Goal: Task Accomplishment & Management: Manage account settings

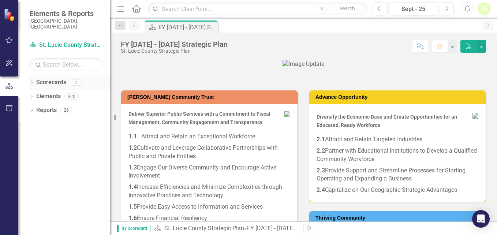
click at [32, 81] on icon "Dropdown" at bounding box center [31, 83] width 5 height 4
click at [36, 94] on icon "Dropdown" at bounding box center [35, 96] width 5 height 4
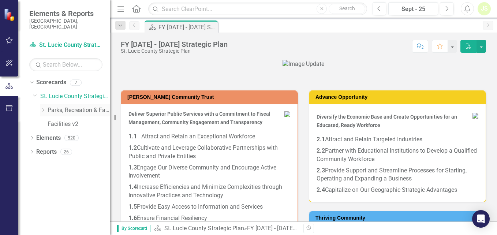
click at [42, 108] on icon "Dropdown" at bounding box center [42, 110] width 5 height 4
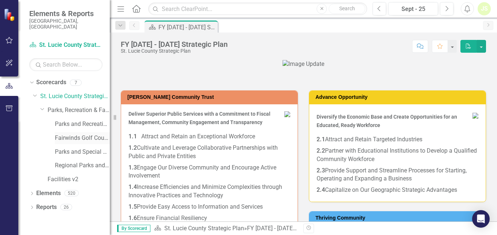
click at [64, 134] on link "Fairwinds Golf Course" at bounding box center [82, 138] width 55 height 8
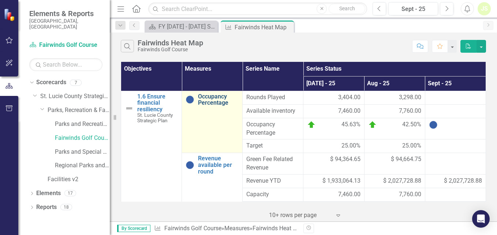
click at [212, 102] on link "Occupancy Percentage" at bounding box center [218, 99] width 41 height 13
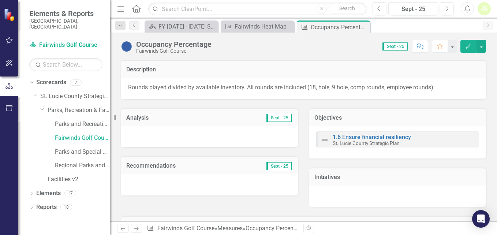
click at [467, 44] on icon "Edit" at bounding box center [468, 46] width 7 height 5
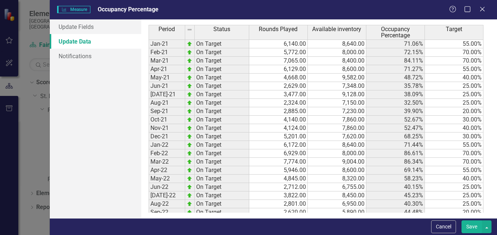
click at [89, 40] on link "Update Data" at bounding box center [95, 41] width 91 height 15
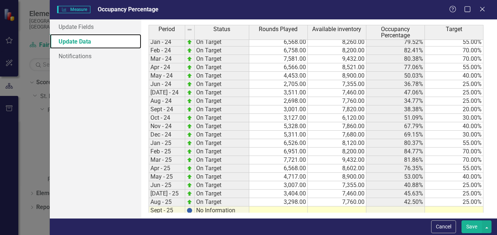
scroll to position [302, 0]
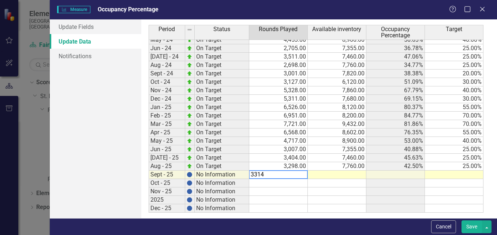
type textarea "3314"
click at [353, 175] on td at bounding box center [337, 174] width 59 height 8
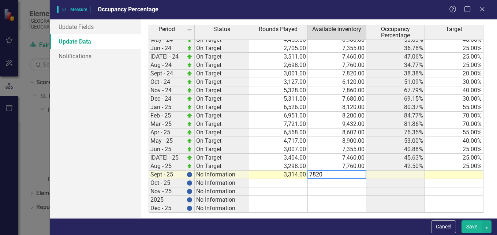
type textarea "7820"
click at [456, 173] on td at bounding box center [454, 174] width 59 height 8
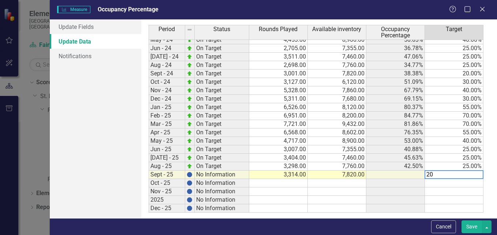
type textarea "20"
click at [281, 185] on td at bounding box center [278, 183] width 59 height 8
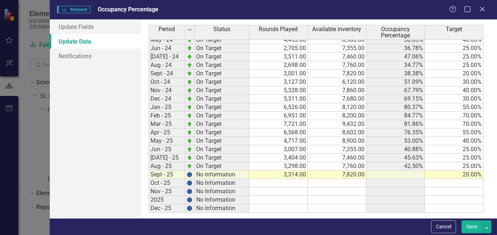
click at [471, 226] on button "Save" at bounding box center [471, 226] width 20 height 13
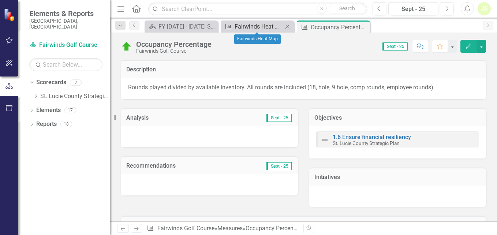
click at [254, 25] on div "Fairwinds Heat Map" at bounding box center [258, 26] width 48 height 9
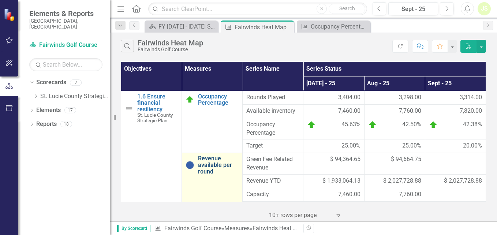
click at [211, 167] on link "Revenue available per round" at bounding box center [218, 164] width 41 height 19
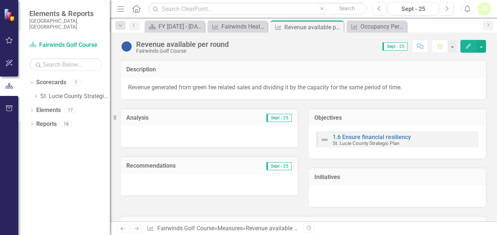
click at [467, 46] on icon "button" at bounding box center [468, 46] width 5 height 5
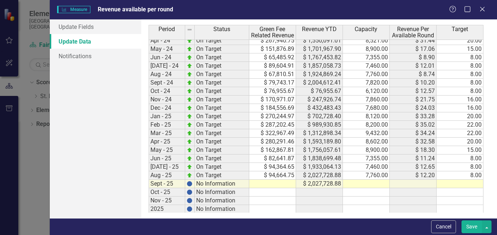
scroll to position [307, 0]
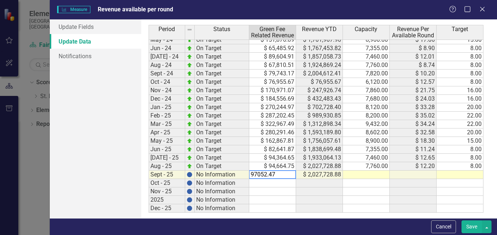
type textarea "97052.47"
click at [374, 172] on td at bounding box center [366, 174] width 47 height 8
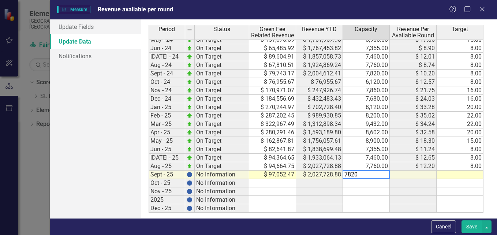
type textarea "7820"
click at [460, 176] on td at bounding box center [459, 174] width 47 height 8
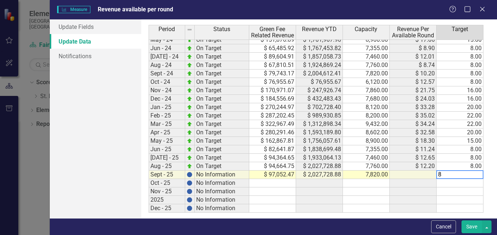
type textarea "8"
click at [279, 185] on td at bounding box center [272, 183] width 47 height 8
click at [475, 224] on button "Save" at bounding box center [471, 226] width 20 height 13
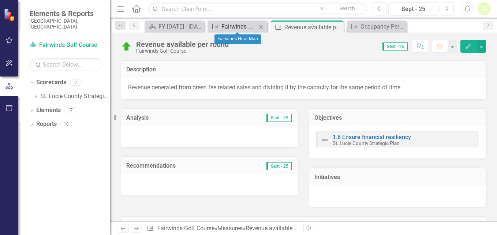
click at [231, 29] on div "Fairwinds Heat Map" at bounding box center [238, 26] width 35 height 9
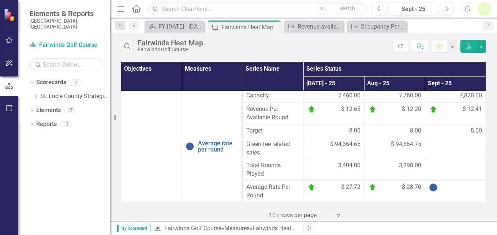
scroll to position [104, 0]
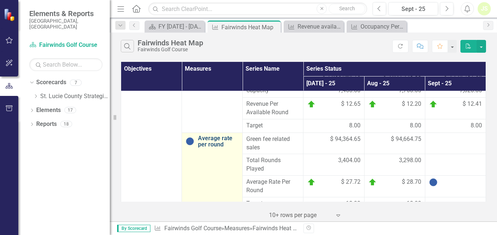
click at [211, 141] on link "Average rate per round" at bounding box center [218, 141] width 41 height 13
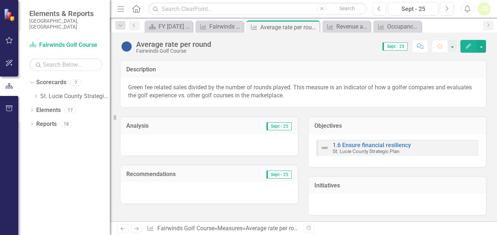
click at [467, 45] on icon "Edit" at bounding box center [468, 46] width 7 height 5
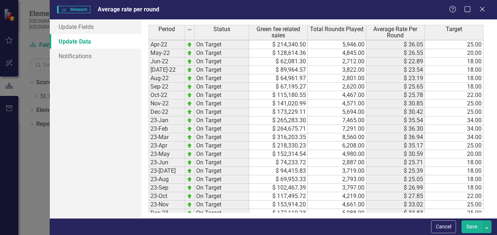
scroll to position [135, 0]
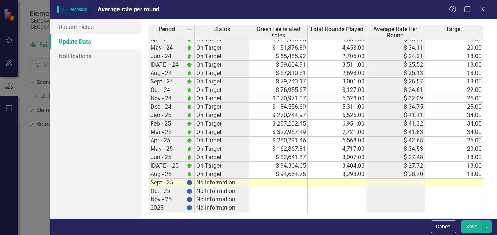
click at [294, 182] on tbody "23-Feb On Target $ 264,675.71 7,291.00 $ 36.30 34.00 23-Mar On Target $ 316,203…" at bounding box center [316, 68] width 335 height 303
type textarea "97052.47"
click at [350, 182] on td at bounding box center [337, 183] width 59 height 8
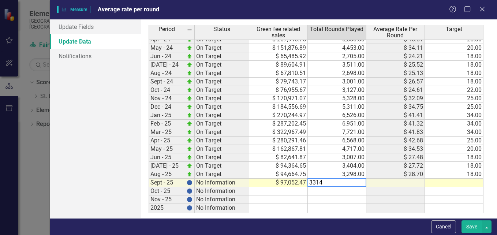
type textarea "3314"
click at [461, 183] on td at bounding box center [454, 183] width 59 height 8
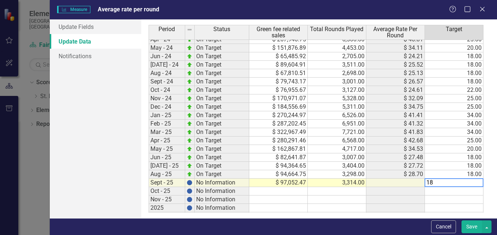
type textarea "18"
click at [294, 188] on td at bounding box center [278, 191] width 59 height 8
click at [471, 228] on button "Save" at bounding box center [471, 226] width 20 height 13
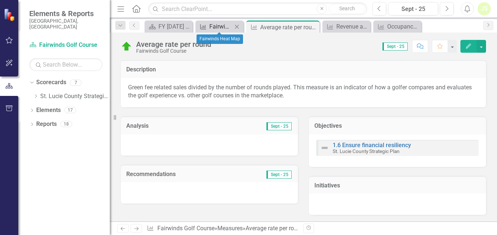
click at [218, 24] on div "Fairwinds Heat Map" at bounding box center [220, 26] width 23 height 9
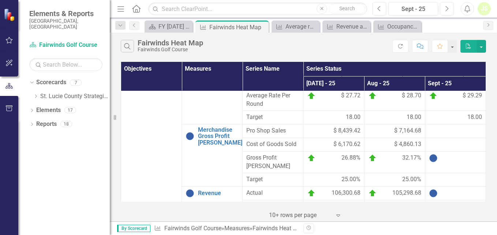
scroll to position [199, 0]
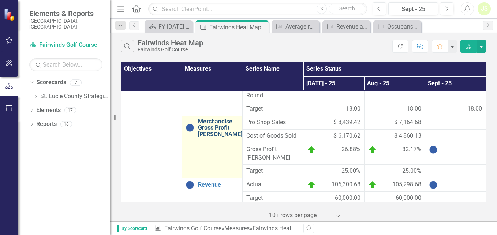
click at [211, 135] on link "Merchandise Gross Profit [PERSON_NAME]" at bounding box center [220, 127] width 44 height 19
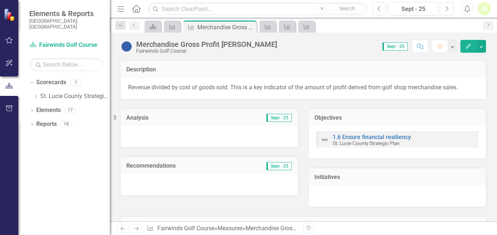
click at [468, 48] on icon "Edit" at bounding box center [468, 46] width 7 height 5
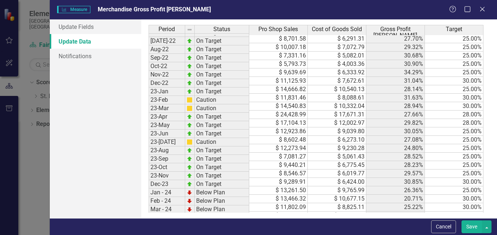
scroll to position [149, 0]
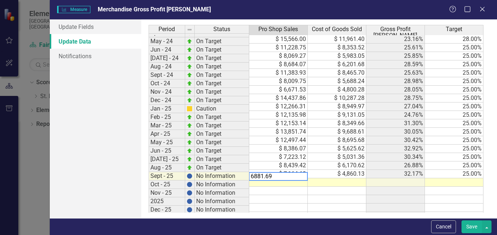
type textarea "6881.69"
click at [346, 178] on td at bounding box center [337, 182] width 59 height 8
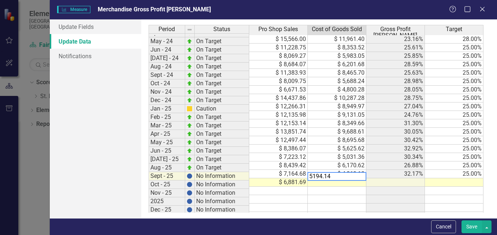
type textarea "5194.14"
click at [447, 178] on td at bounding box center [454, 182] width 59 height 8
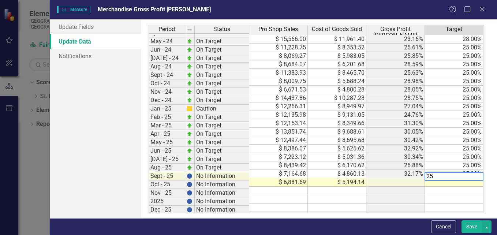
type textarea "25"
click at [290, 187] on td at bounding box center [278, 191] width 59 height 8
click at [468, 228] on button "Save" at bounding box center [471, 226] width 20 height 13
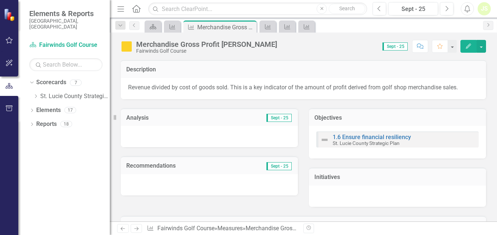
click at [469, 46] on icon "button" at bounding box center [468, 46] width 5 height 5
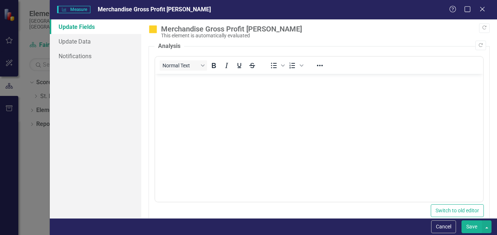
scroll to position [0, 0]
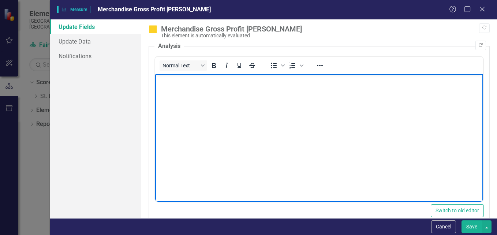
click at [163, 82] on p "Rich Text Area. Press ALT-0 for help." at bounding box center [319, 80] width 324 height 9
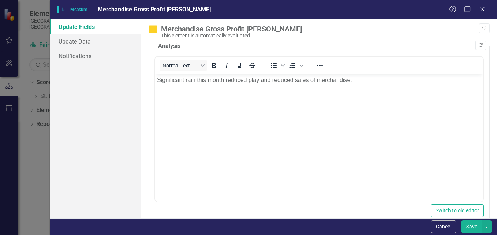
click at [472, 226] on button "Save" at bounding box center [471, 226] width 20 height 13
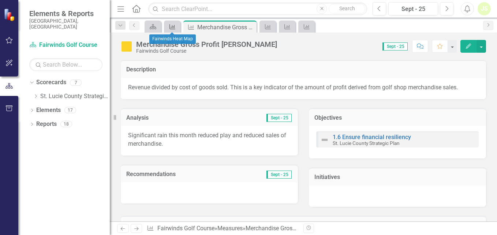
click at [173, 27] on icon "Measure" at bounding box center [172, 27] width 7 height 6
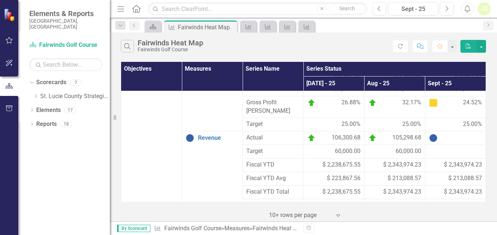
scroll to position [251, 0]
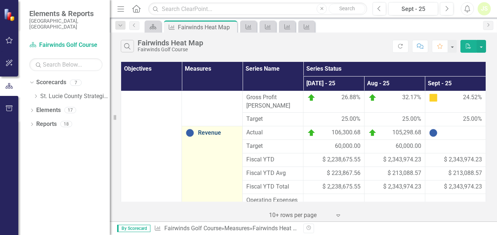
click at [210, 129] on link "Revenue" at bounding box center [218, 132] width 41 height 7
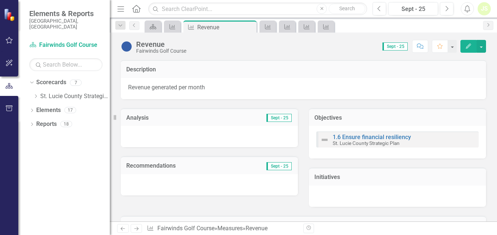
click at [470, 48] on icon "Edit" at bounding box center [468, 46] width 7 height 5
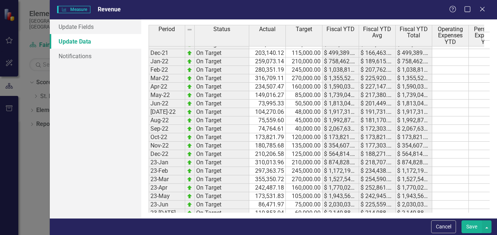
scroll to position [108, 0]
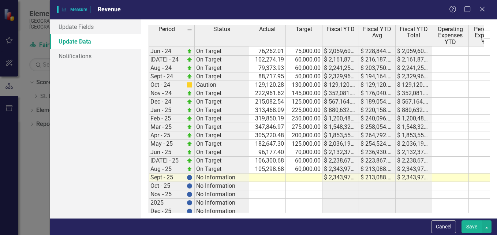
click at [267, 179] on tbody "23-Mar On Target 355,350.72 270,000.00 $ 1,527,542.48 $ 254,590.41 $ 1,527,542.…" at bounding box center [364, 68] width 430 height 295
type textarea "105751.62"
click at [307, 177] on td at bounding box center [304, 177] width 37 height 8
type textarea "50000"
click at [314, 185] on td at bounding box center [304, 186] width 37 height 8
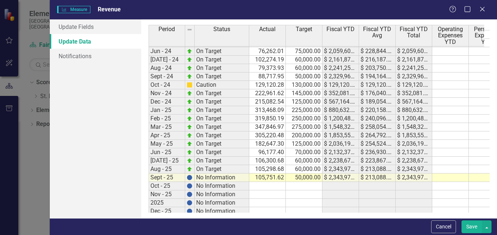
click at [473, 226] on button "Save" at bounding box center [471, 226] width 20 height 13
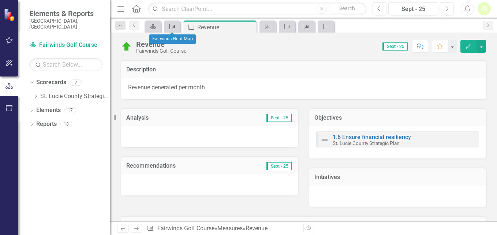
click at [171, 27] on icon "Measure" at bounding box center [172, 27] width 7 height 6
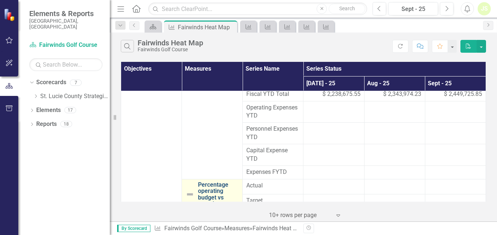
click at [207, 186] on link "Percentage operating budget vs actual" at bounding box center [218, 194] width 41 height 26
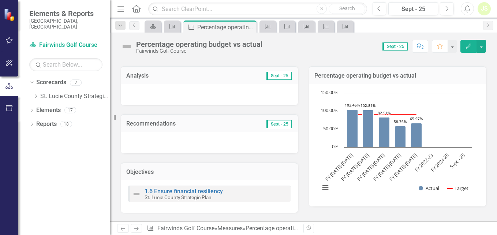
scroll to position [41, 0]
click at [468, 48] on icon "Edit" at bounding box center [468, 46] width 7 height 5
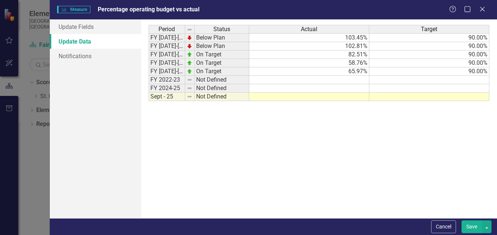
scroll to position [0, 0]
click at [444, 227] on button "Cancel" at bounding box center [443, 226] width 25 height 13
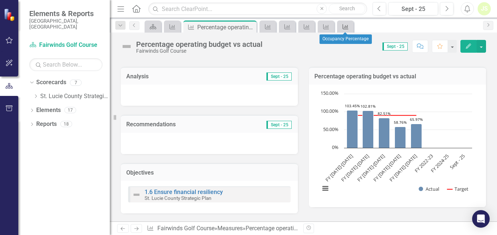
click at [345, 28] on icon "Measure" at bounding box center [345, 27] width 7 height 6
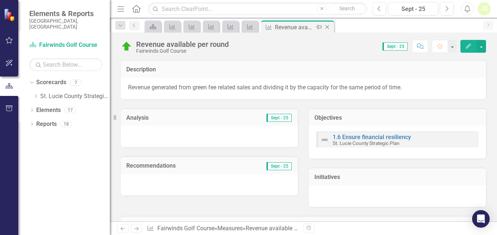
click at [328, 26] on icon "Close" at bounding box center [326, 27] width 7 height 6
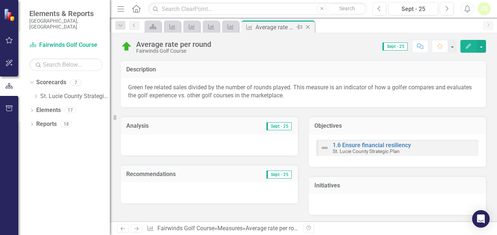
click at [312, 28] on div "Close" at bounding box center [308, 27] width 9 height 9
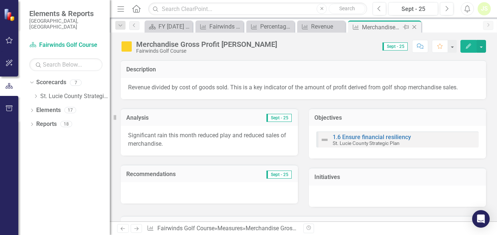
click at [412, 26] on icon "Close" at bounding box center [413, 27] width 7 height 6
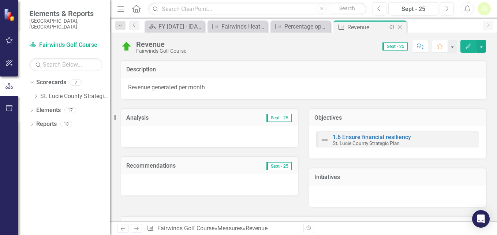
click at [402, 25] on icon "Close" at bounding box center [399, 27] width 7 height 6
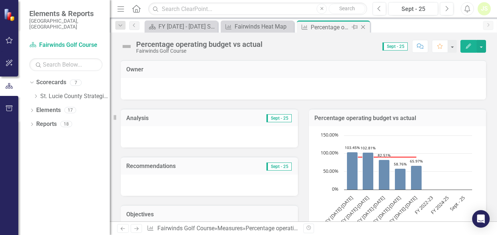
click at [364, 29] on icon "Close" at bounding box center [362, 27] width 7 height 6
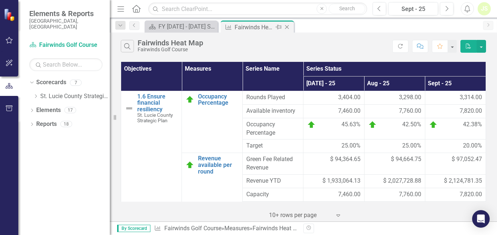
click at [269, 25] on div "Fairwinds Heat Map" at bounding box center [253, 27] width 39 height 9
click at [485, 8] on div "JS" at bounding box center [483, 8] width 13 height 13
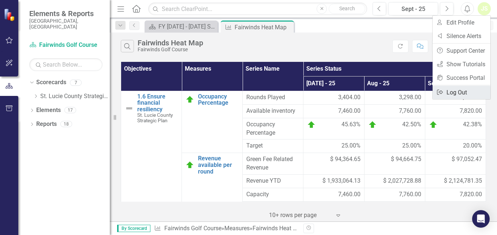
click at [464, 91] on link "Logout Log Out" at bounding box center [461, 93] width 58 height 14
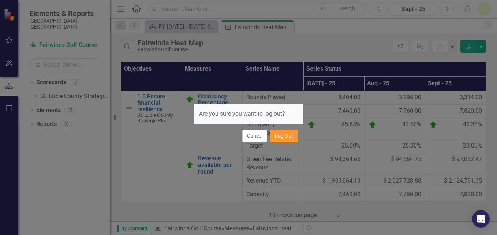
click at [280, 136] on button "Log Out" at bounding box center [284, 135] width 28 height 13
